Goal: Task Accomplishment & Management: Manage account settings

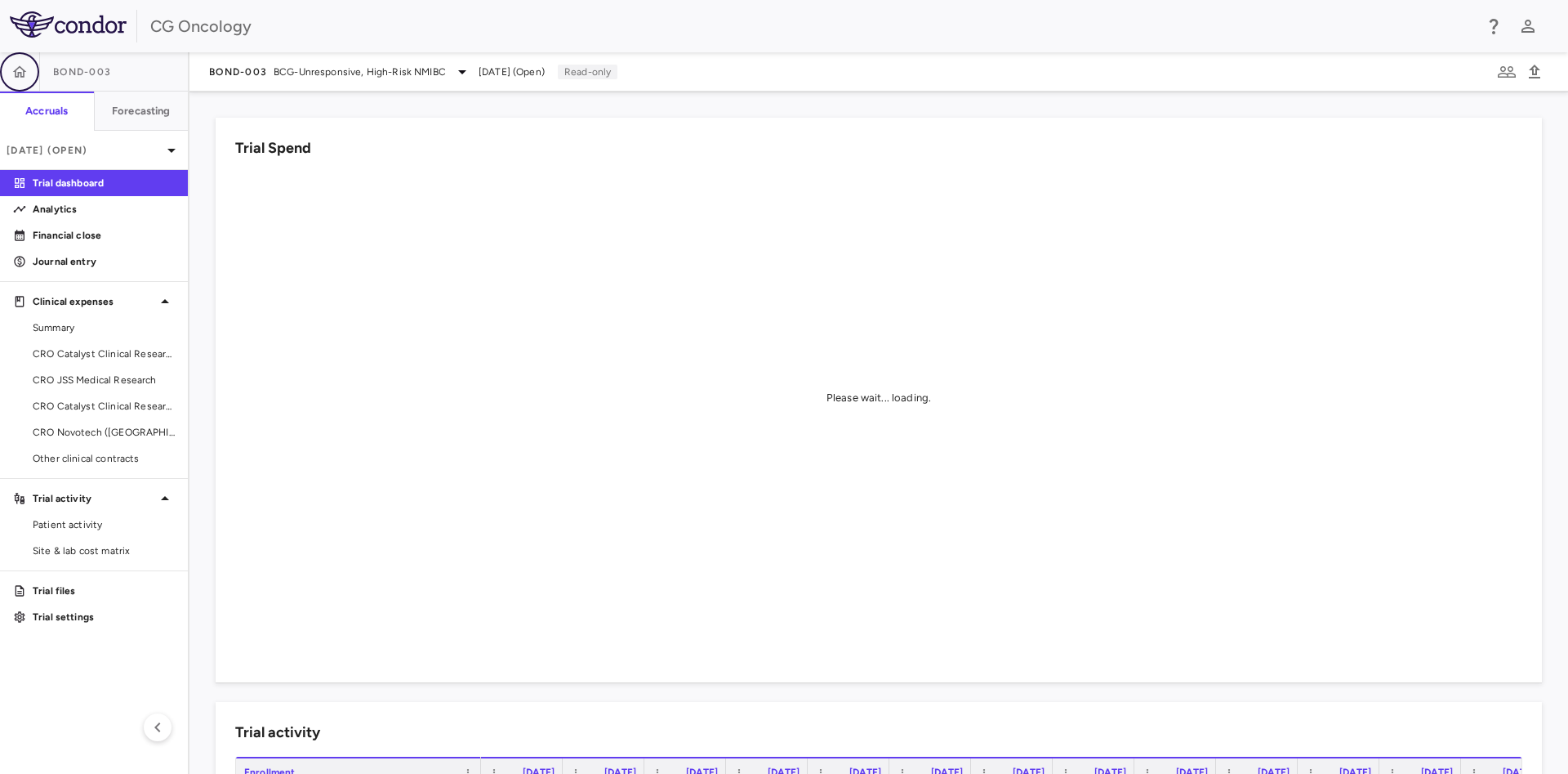
click at [23, 72] on icon "button" at bounding box center [20, 72] width 17 height 17
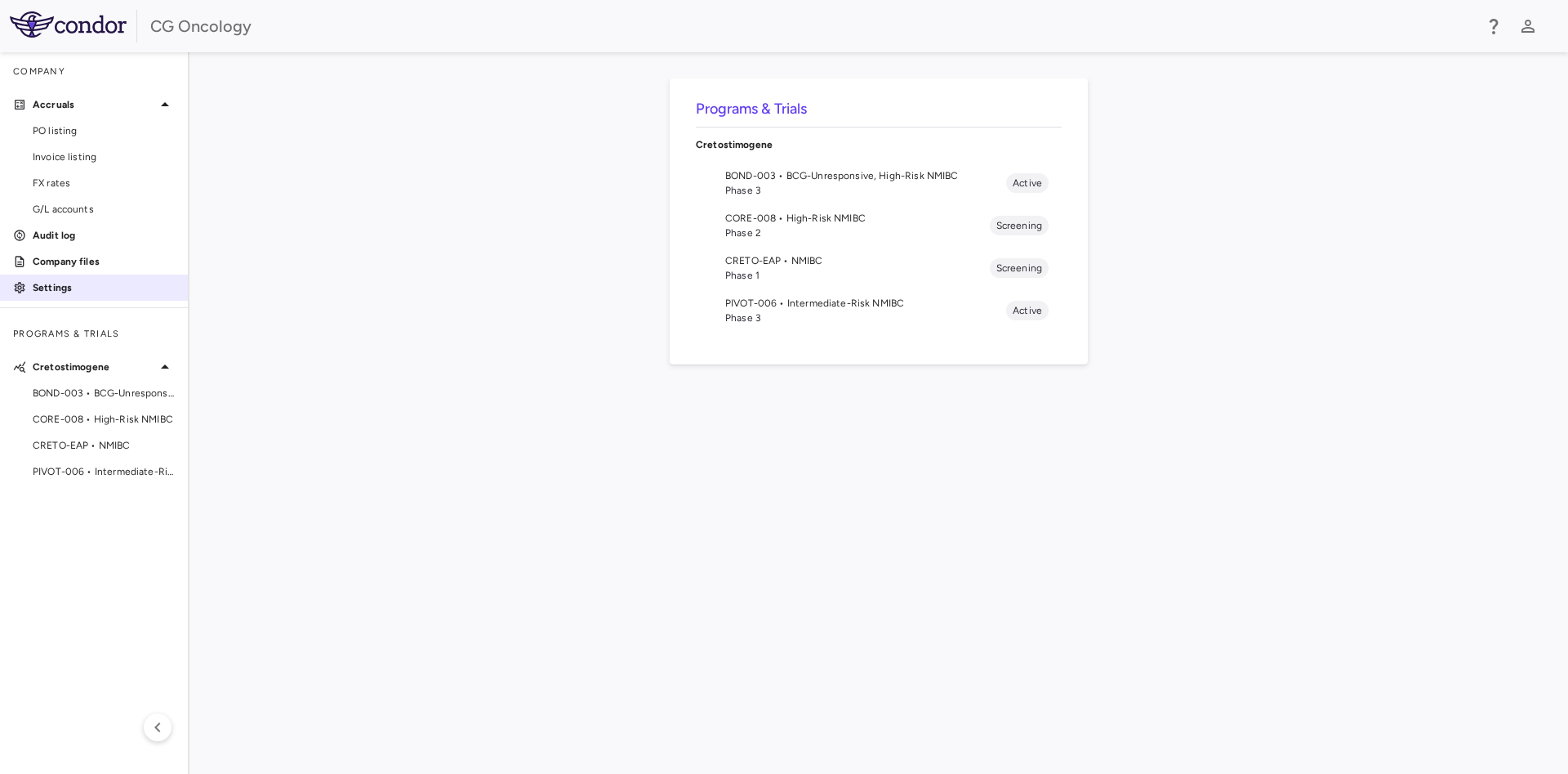
click at [61, 295] on link "Settings" at bounding box center [94, 287] width 188 height 24
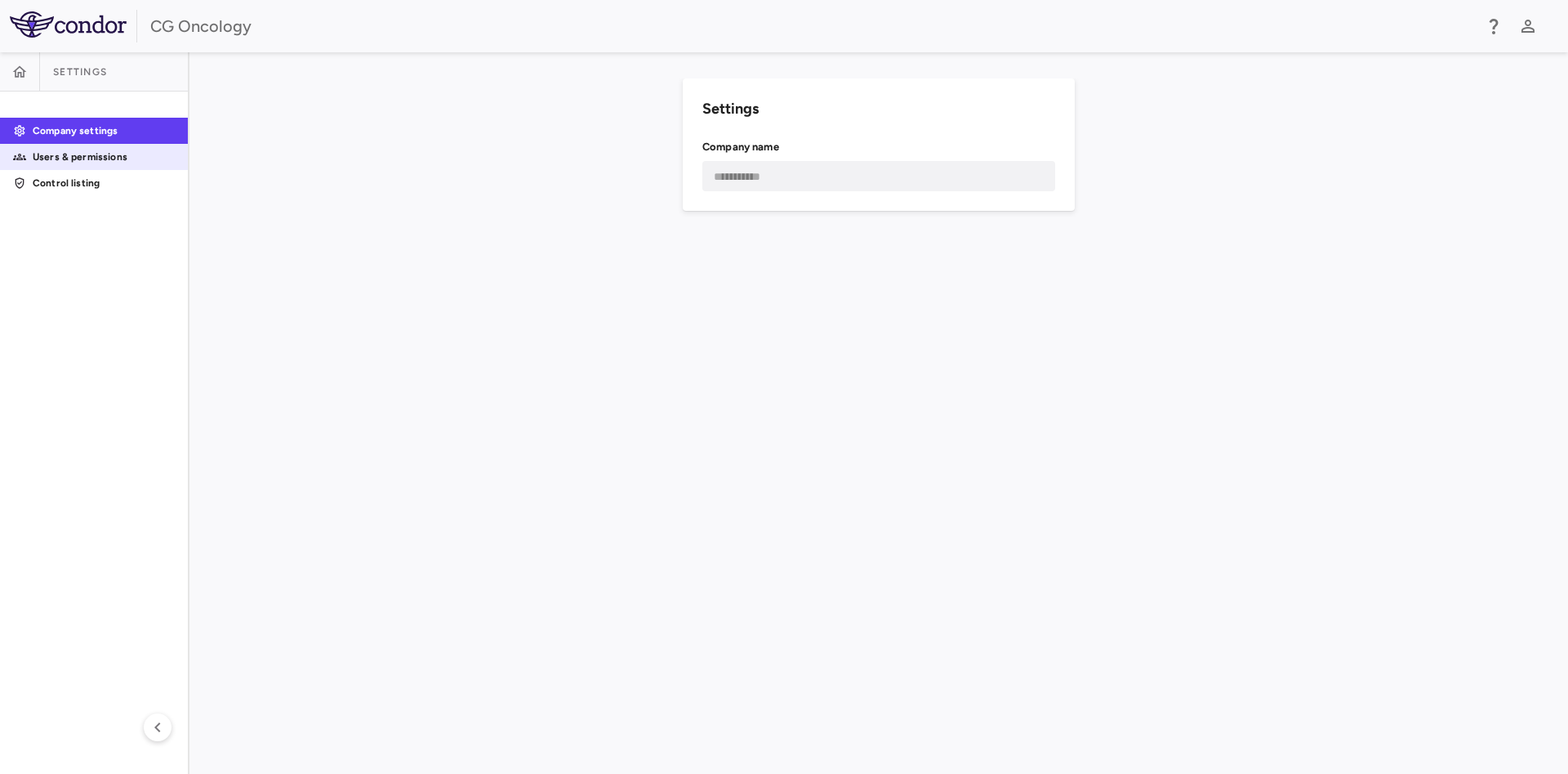
click at [99, 160] on p "Users & permissions" at bounding box center [103, 157] width 142 height 15
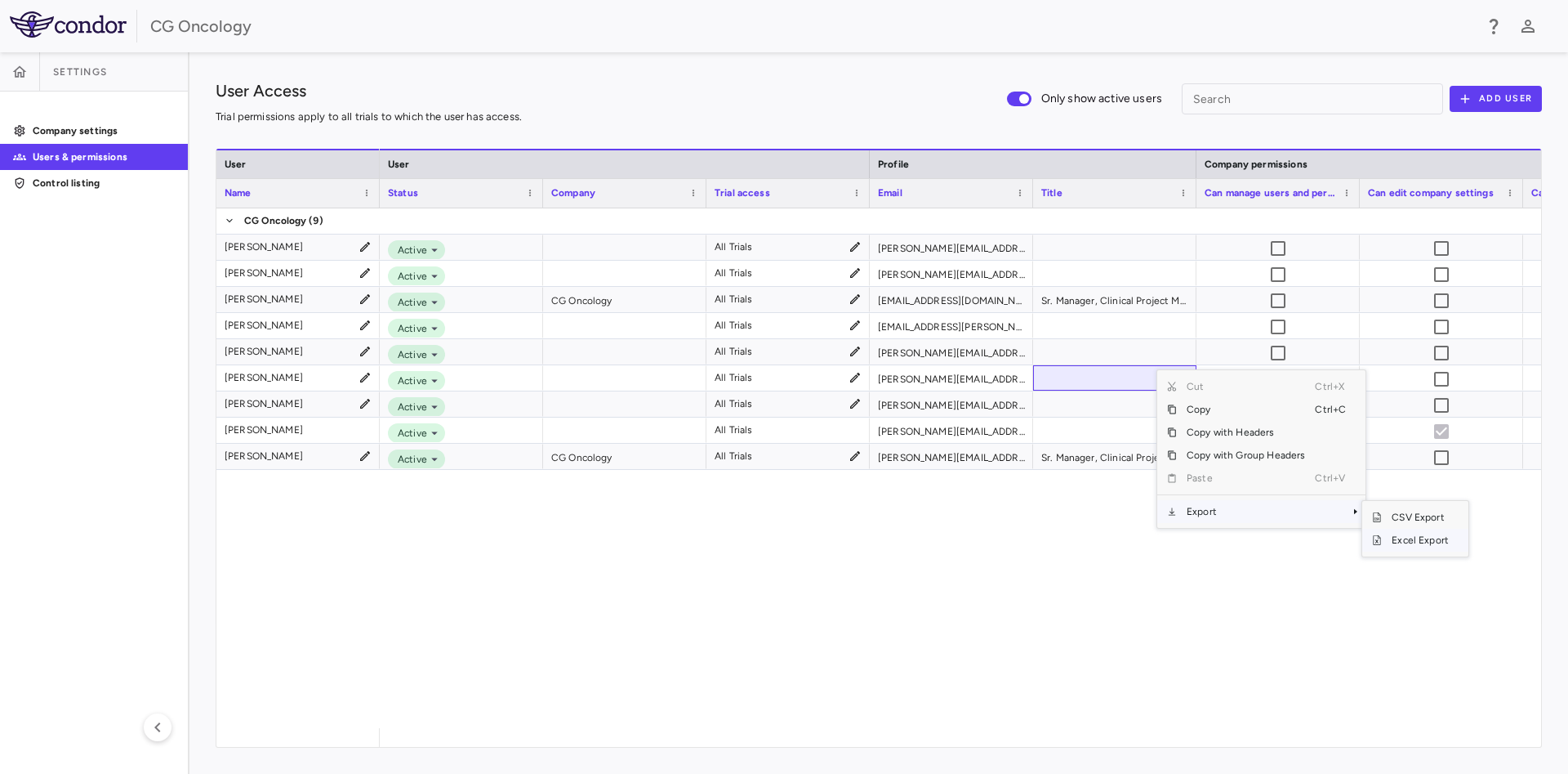
click at [1421, 545] on span "Excel Export" at bounding box center [1419, 540] width 77 height 23
